Goal: Find contact information: Find contact information

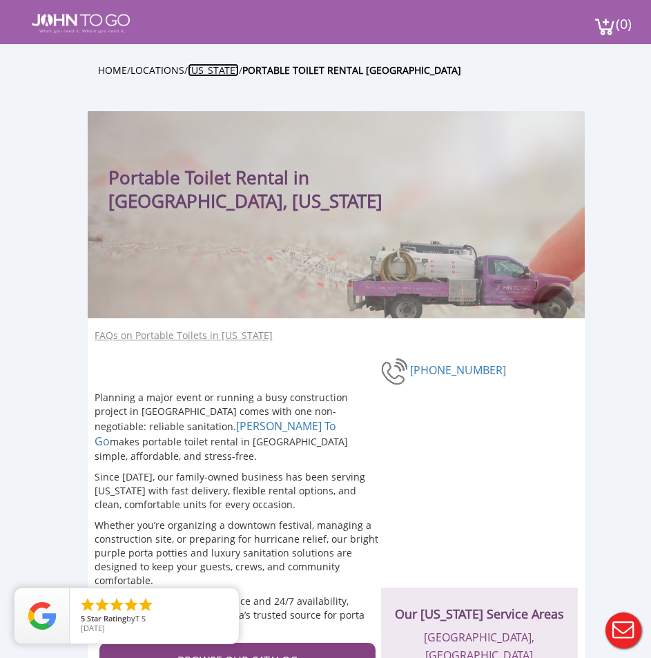
click at [210, 68] on link "Florida" at bounding box center [213, 69] width 51 height 13
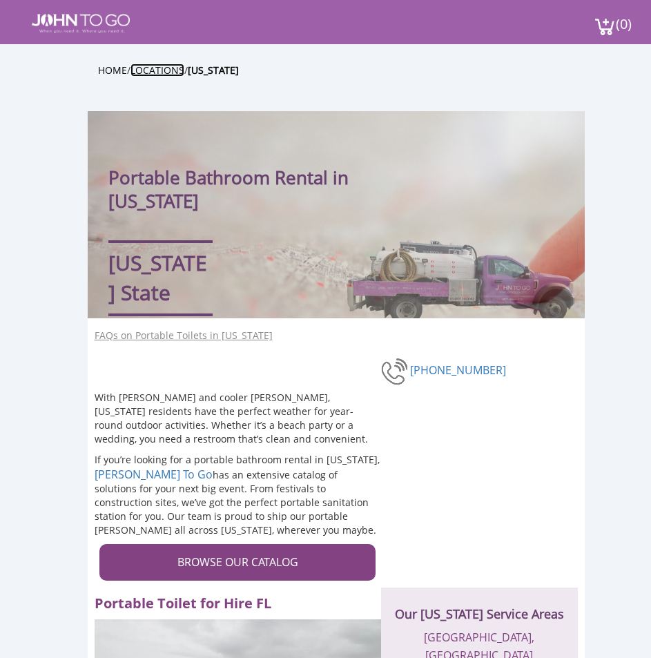
click at [155, 70] on link "Locations" at bounding box center [157, 69] width 54 height 13
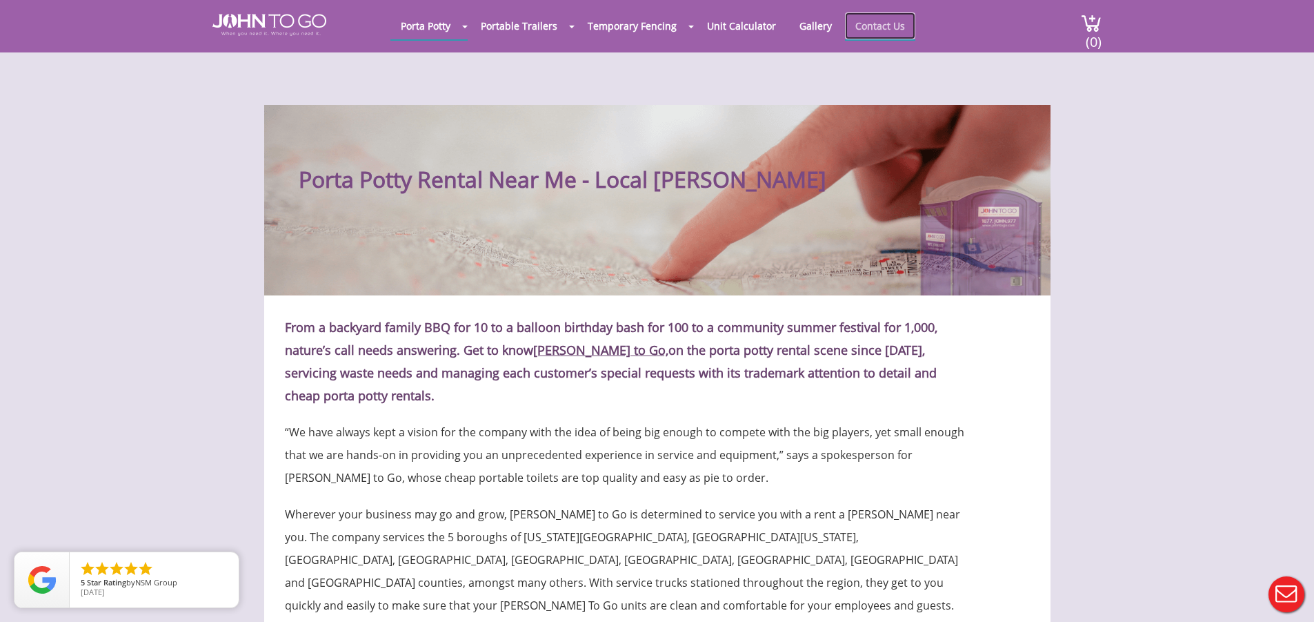
click at [650, 23] on link "Contact Us" at bounding box center [880, 25] width 70 height 27
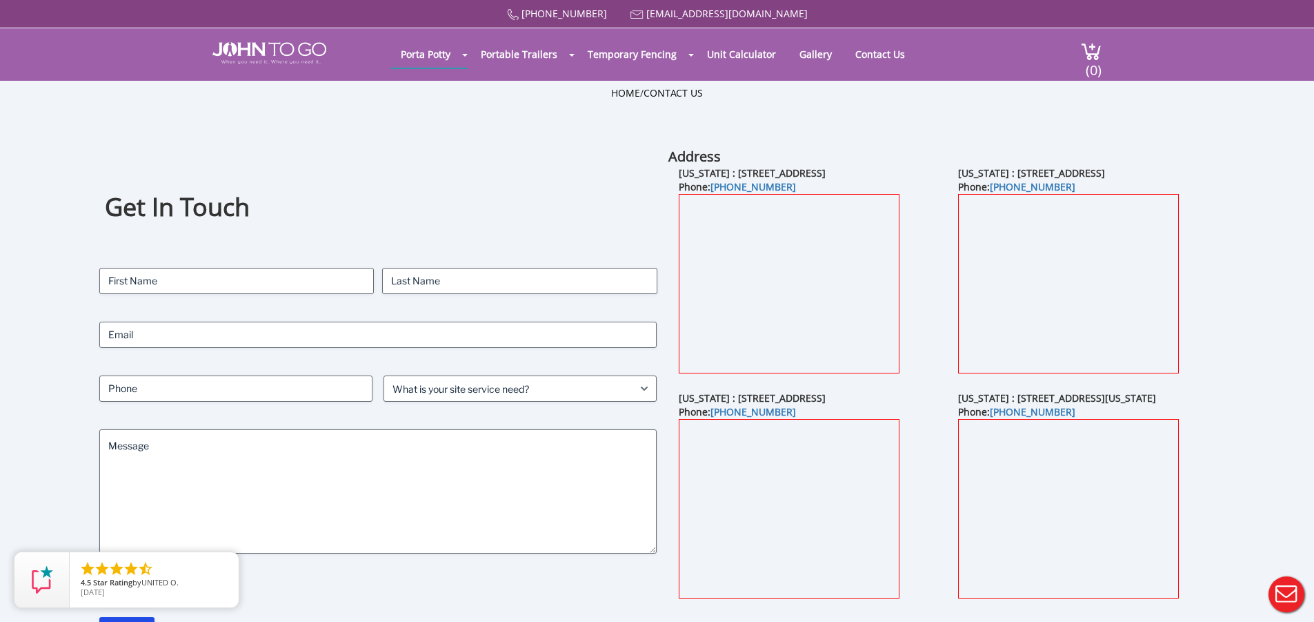
drag, startPoint x: 910, startPoint y: 395, endPoint x: 713, endPoint y: 396, distance: 196.7
click at [713, 396] on b "[US_STATE] : [STREET_ADDRESS]" at bounding box center [752, 397] width 147 height 13
click at [934, 421] on div "[US_STATE] : [STREET_ADDRESS] Phone: [PHONE_NUMBER]" at bounding box center [808, 503] width 279 height 225
click at [940, 504] on div "[US_STATE] : [STREET_ADDRESS] Phone: [PHONE_NUMBER]" at bounding box center [808, 503] width 279 height 225
